Goal: Transaction & Acquisition: Purchase product/service

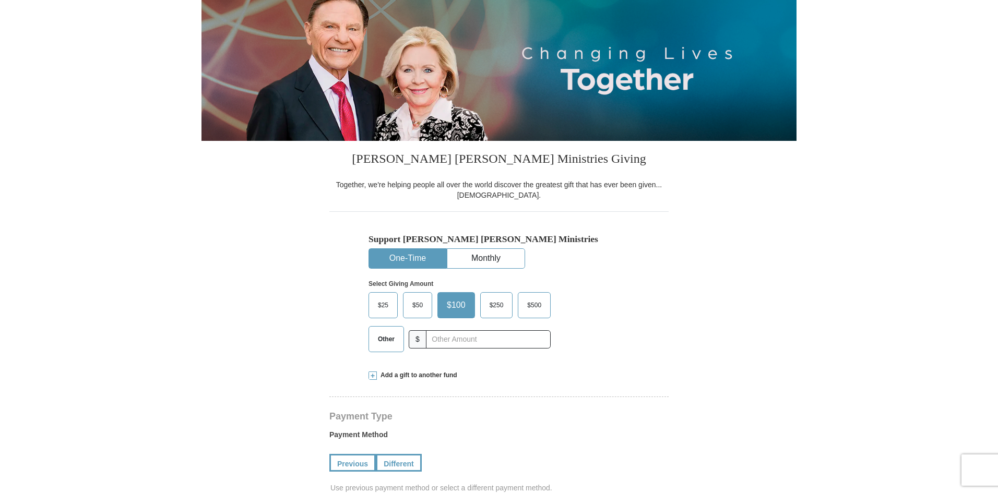
scroll to position [104, 0]
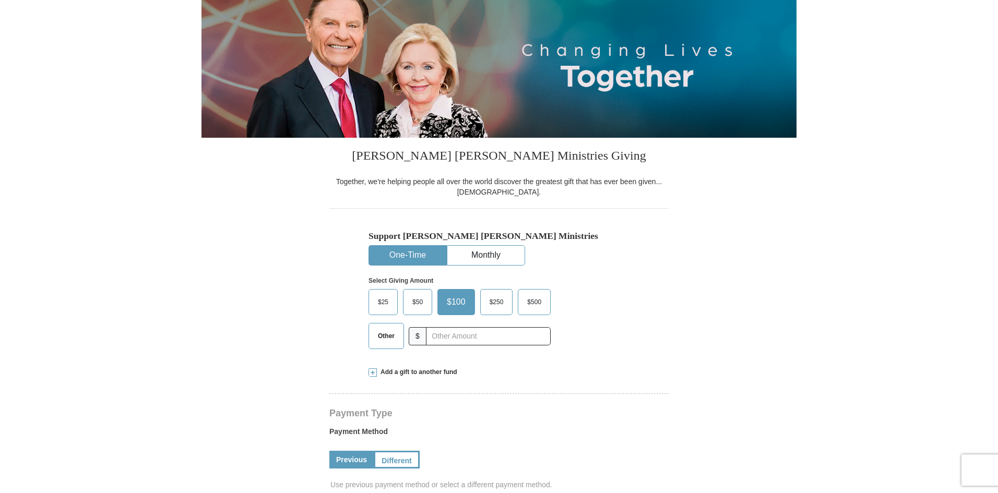
click at [399, 253] on button "One-Time" at bounding box center [407, 255] width 77 height 19
select select "OK"
click at [450, 340] on input "text" at bounding box center [488, 336] width 116 height 18
type input "168.00"
click at [673, 252] on form "Kenneth Copeland Ministries Giving Together, we're helping people all over the …" at bounding box center [499, 499] width 595 height 1125
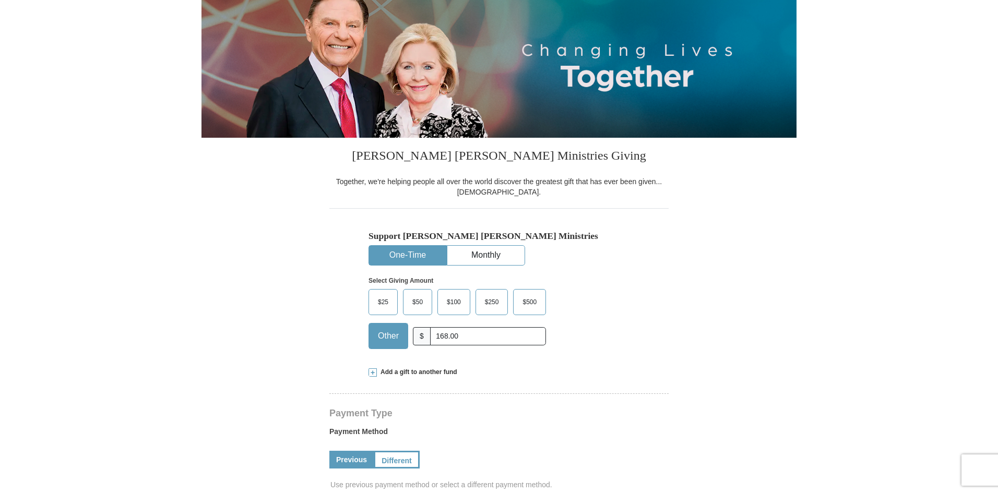
click at [402, 253] on button "One-Time" at bounding box center [407, 255] width 77 height 19
click at [388, 337] on span "Other" at bounding box center [388, 336] width 31 height 16
click at [0, 0] on input "Other" at bounding box center [0, 0] width 0 height 0
click at [407, 258] on button "One-Time" at bounding box center [407, 255] width 77 height 19
click at [381, 340] on span "Other" at bounding box center [388, 336] width 31 height 16
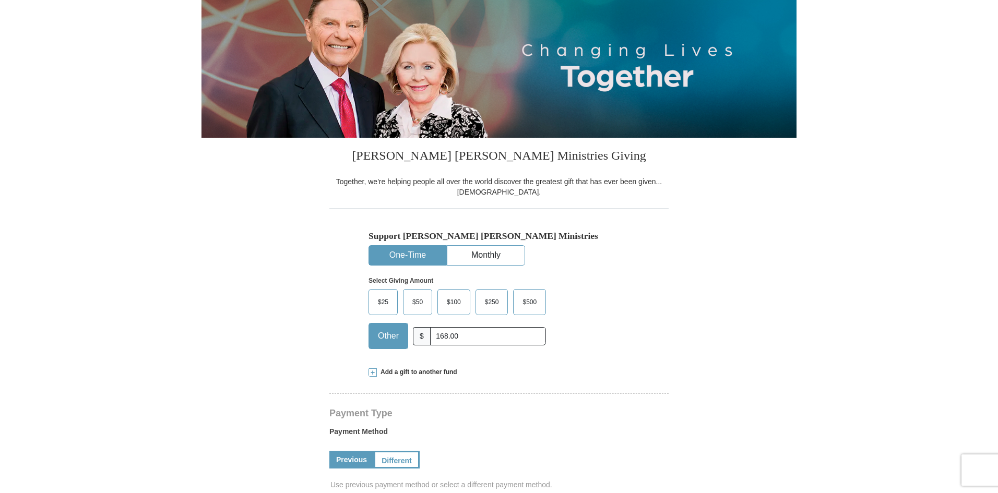
click at [0, 0] on input "Other" at bounding box center [0, 0] width 0 height 0
click at [402, 254] on button "One-Time" at bounding box center [407, 255] width 77 height 19
click at [404, 252] on button "One-Time" at bounding box center [407, 255] width 77 height 19
click at [382, 336] on span "Other" at bounding box center [388, 336] width 31 height 16
click at [0, 0] on input "Other" at bounding box center [0, 0] width 0 height 0
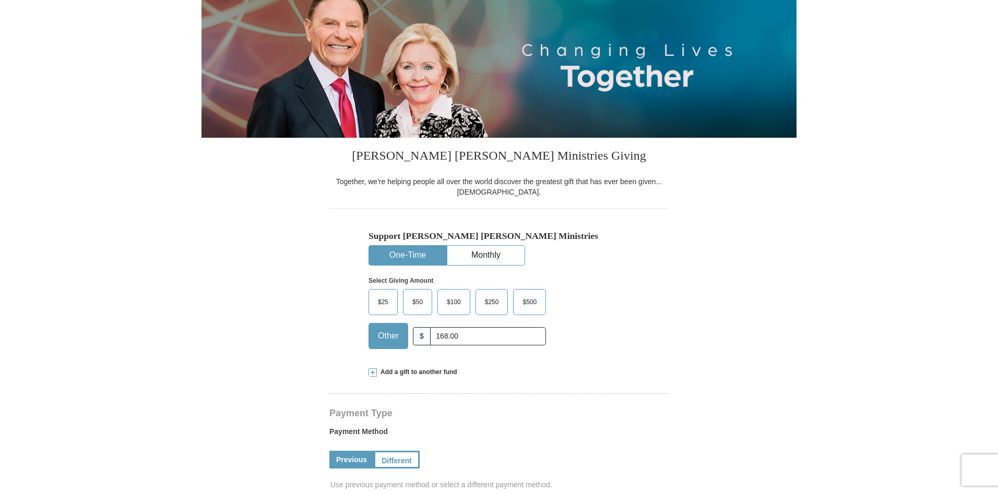
click at [410, 253] on button "One-Time" at bounding box center [407, 255] width 77 height 19
click at [385, 344] on span "Other" at bounding box center [388, 336] width 31 height 16
click at [0, 0] on input "Other" at bounding box center [0, 0] width 0 height 0
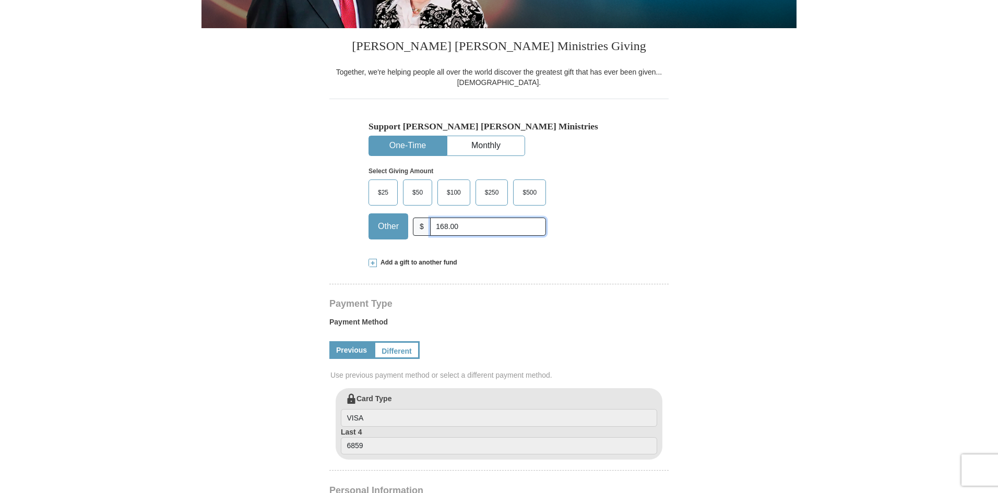
scroll to position [157, 0]
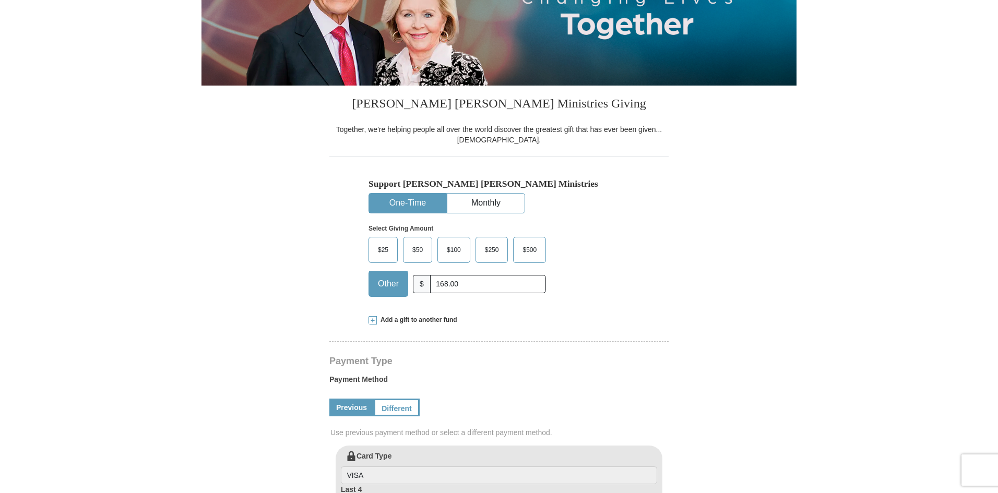
click at [643, 283] on div "Support Kenneth Copeland Ministries One-Time Monthly Select Giving Amount Amoun…" at bounding box center [498, 230] width 339 height 149
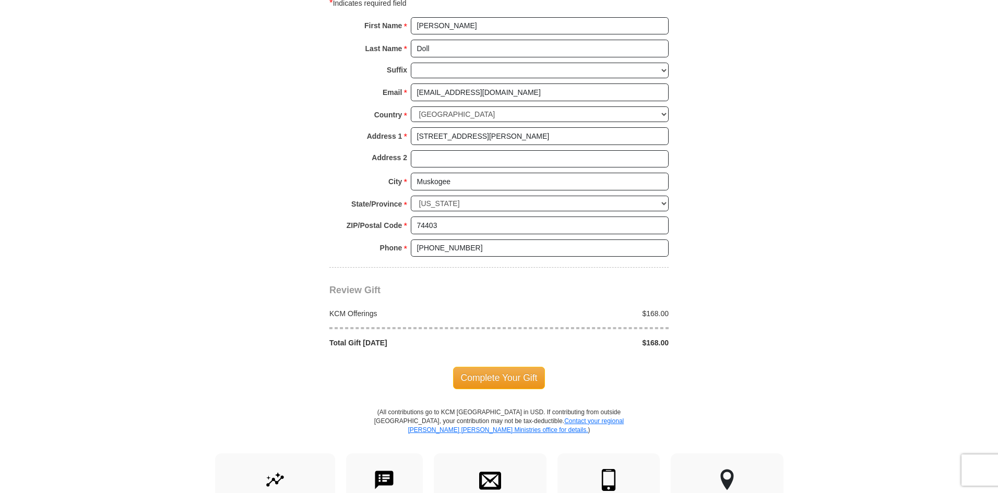
scroll to position [731, 0]
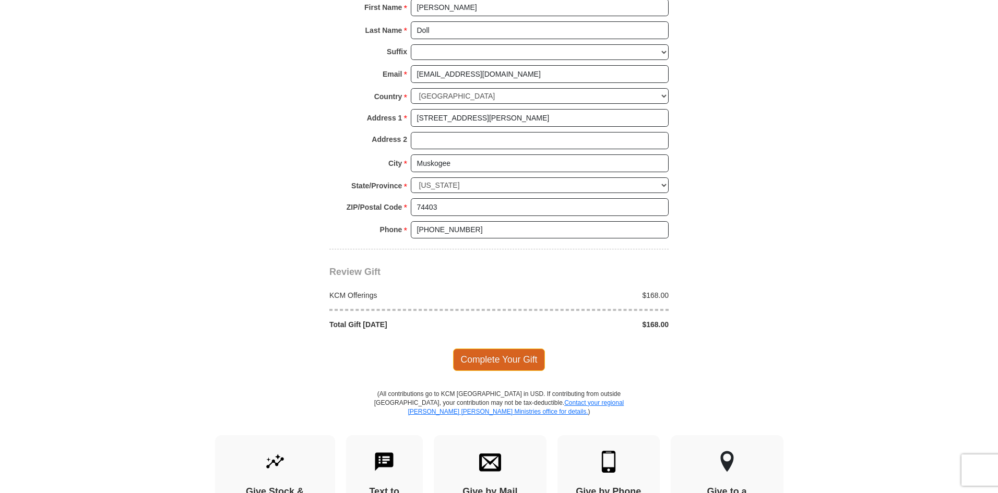
click at [496, 362] on span "Complete Your Gift" at bounding box center [499, 360] width 92 height 22
